Goal: Task Accomplishment & Management: Manage account settings

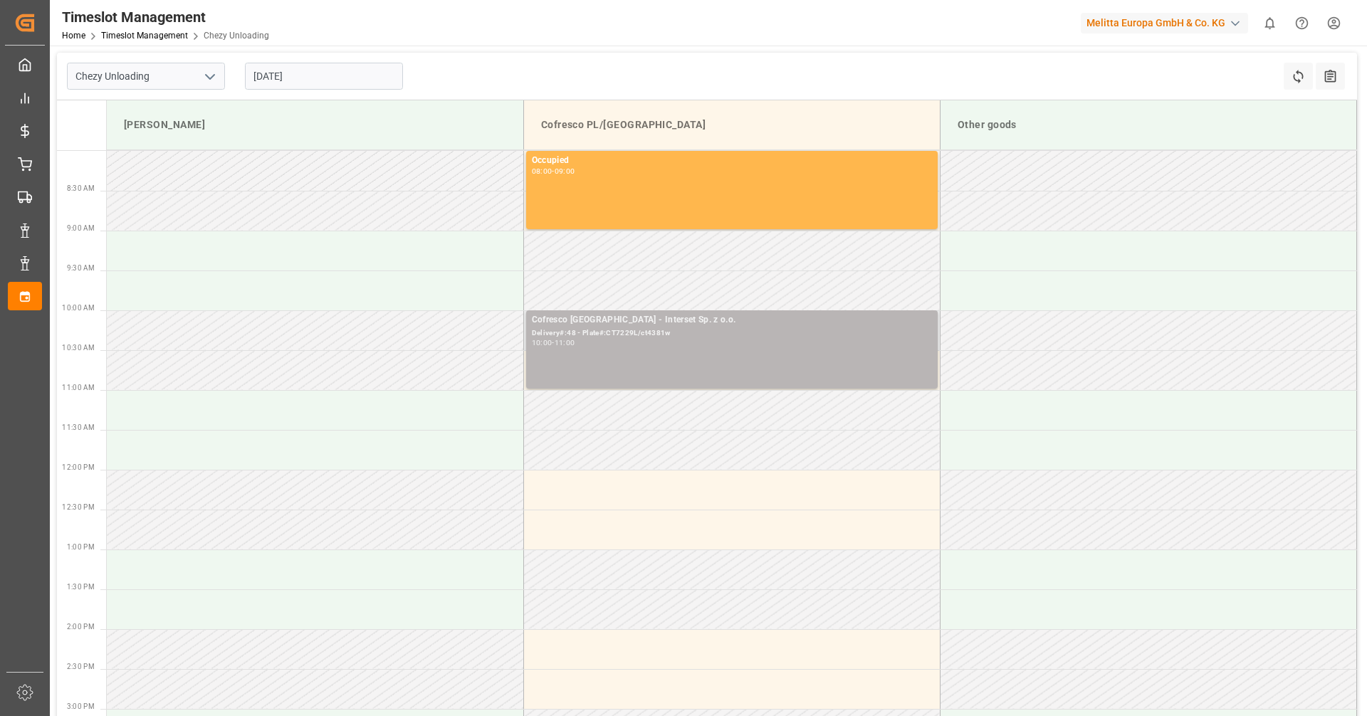
scroll to position [71, 0]
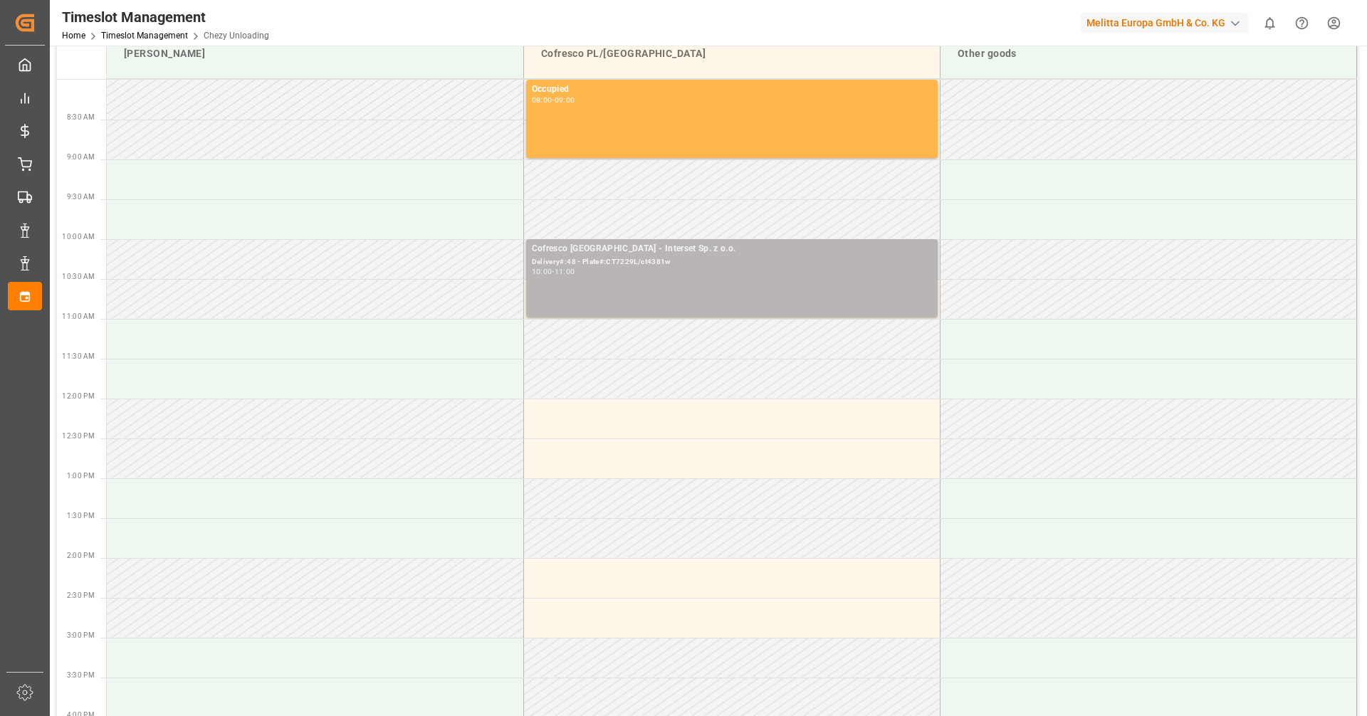
click at [680, 279] on div "Cofresco [GEOGRAPHIC_DATA] - Interset Sp. z o.o. Delivery#:48 - Plate#:CT7229L/…" at bounding box center [732, 278] width 400 height 73
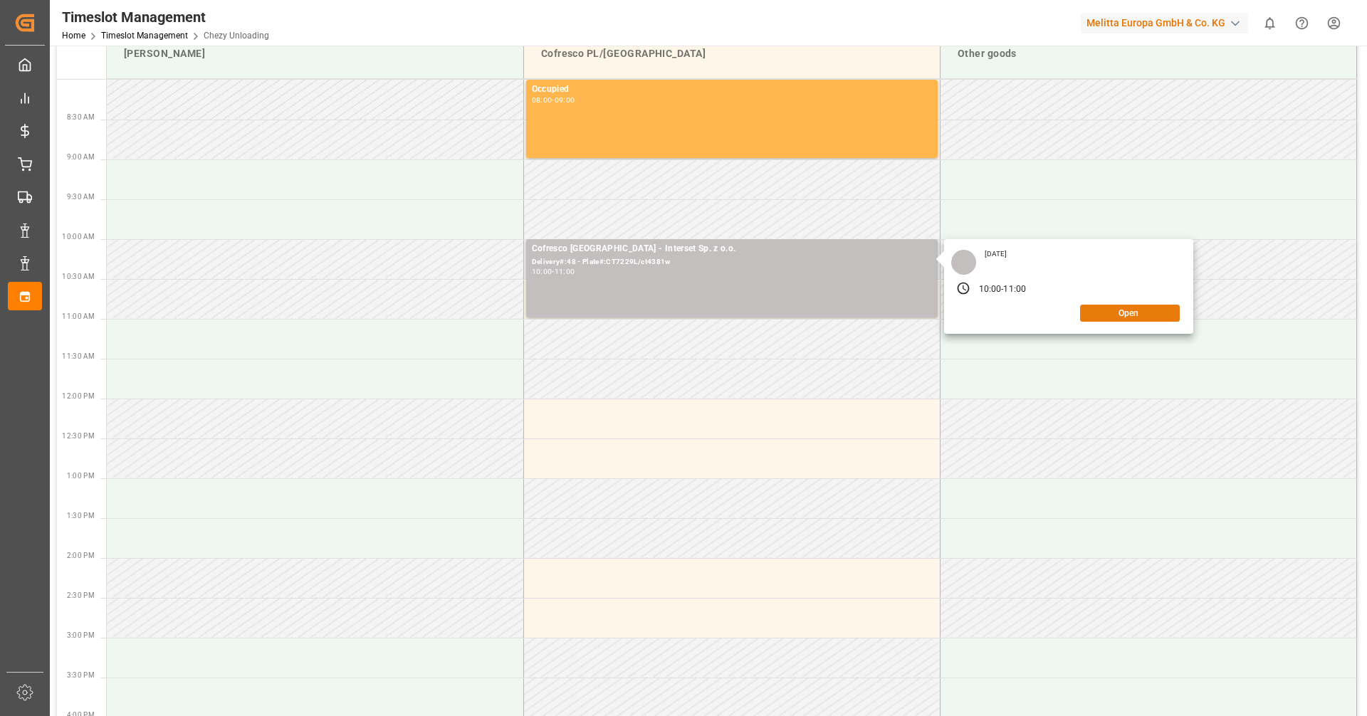
click at [1109, 316] on button "Open" at bounding box center [1130, 313] width 100 height 17
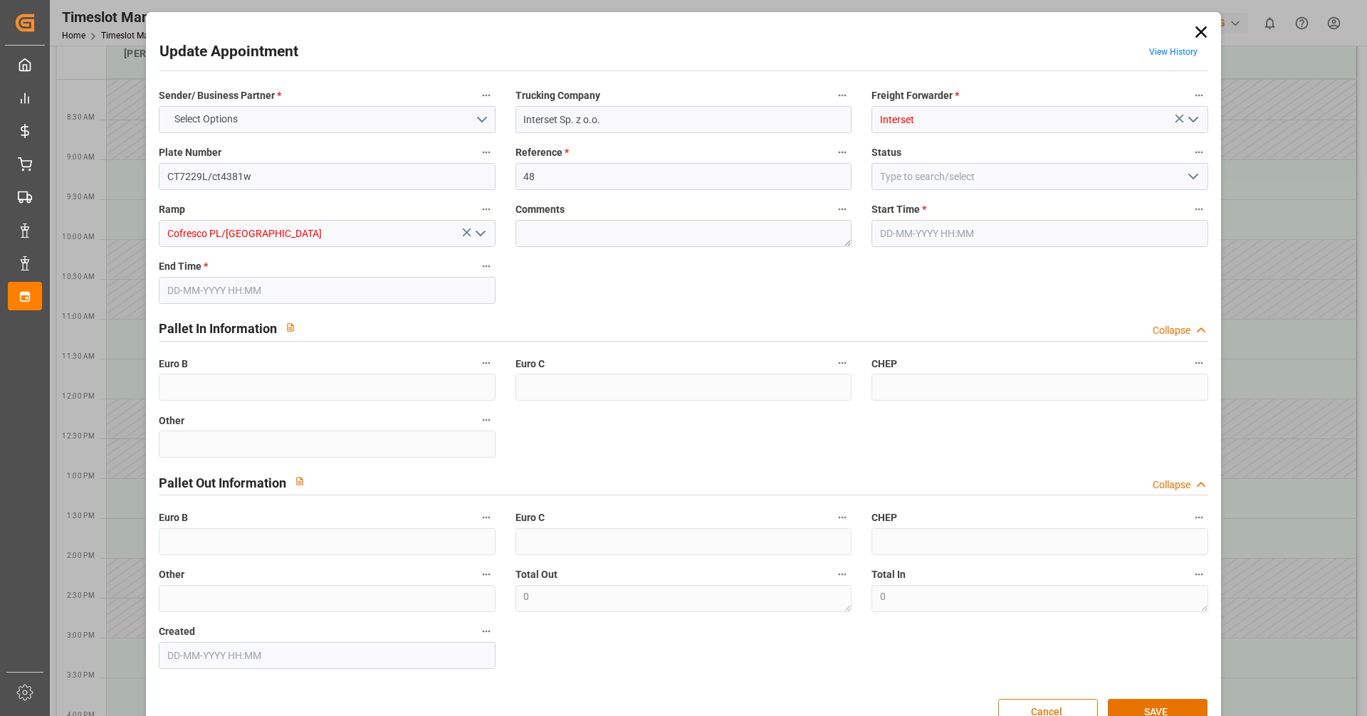
type input "[DATE] 10:00"
type input "[DATE] 11:00"
type input "[DATE] 11:17"
click at [577, 167] on input "48" at bounding box center [684, 176] width 336 height 27
type input "4"
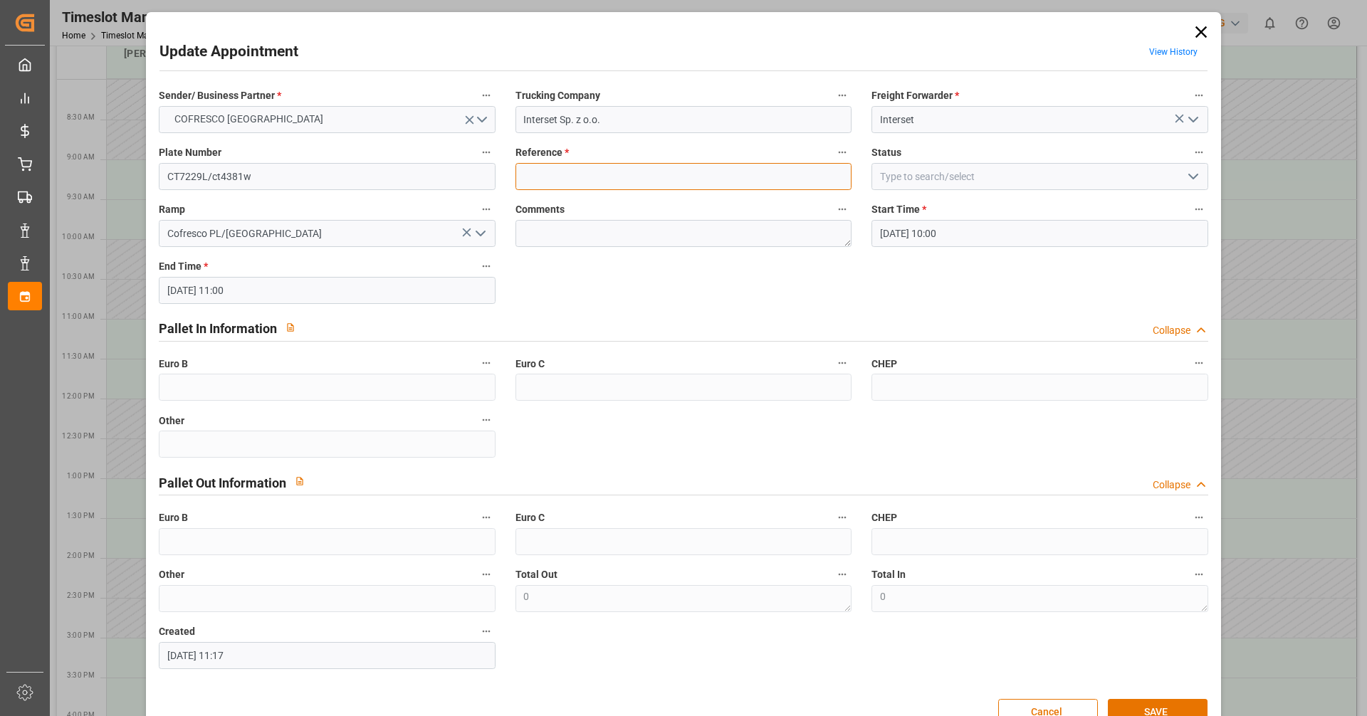
paste input "489145"
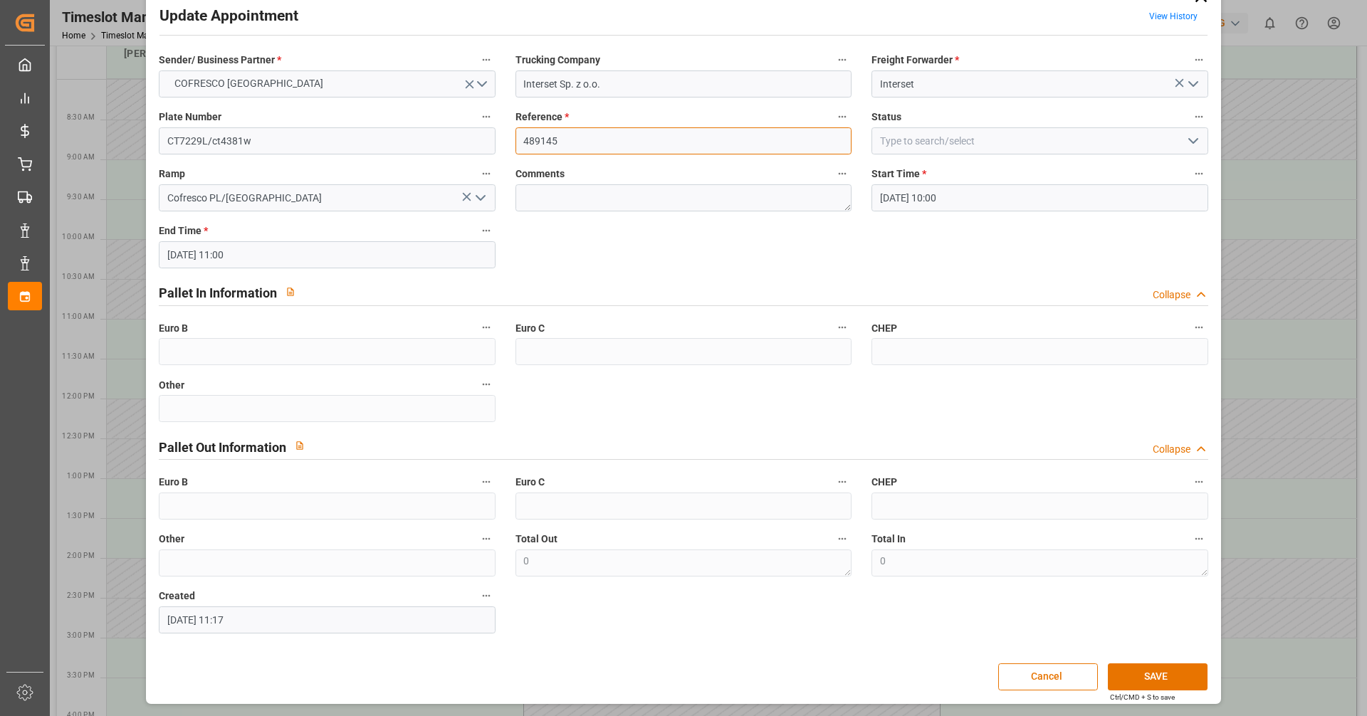
type input "489145"
click at [1133, 659] on div "Update Appointment View History Sender/ Business Partner * COFRESCO POLAND Truc…" at bounding box center [683, 340] width 1067 height 721
click at [1133, 669] on button "SAVE" at bounding box center [1158, 677] width 100 height 27
